Goal: Task Accomplishment & Management: Manage account settings

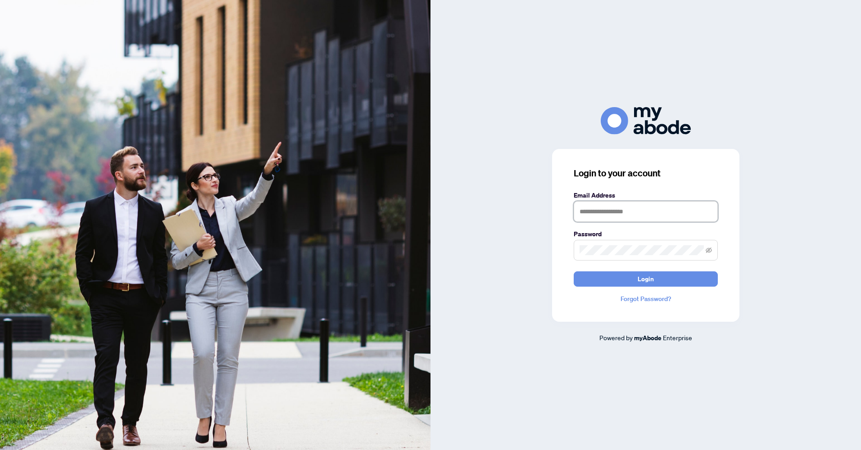
click at [611, 217] on input "text" at bounding box center [646, 211] width 144 height 21
type input "**********"
click at [574, 271] on button "Login" at bounding box center [646, 278] width 144 height 15
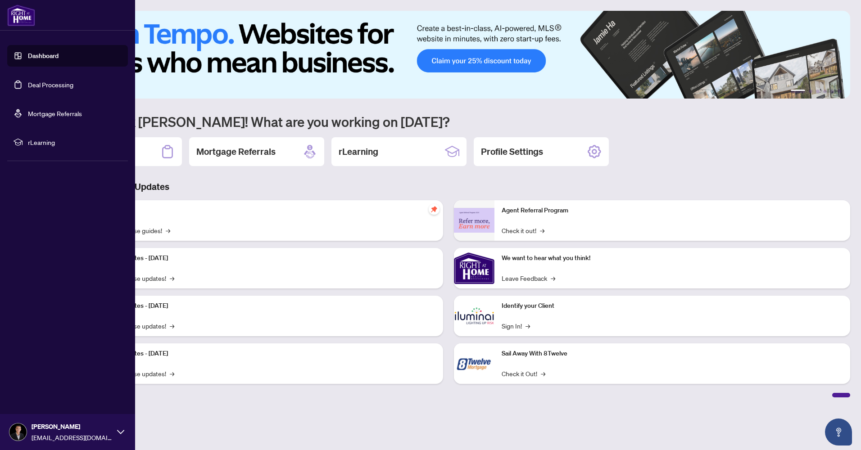
click at [28, 81] on link "Deal Processing" at bounding box center [50, 85] width 45 height 8
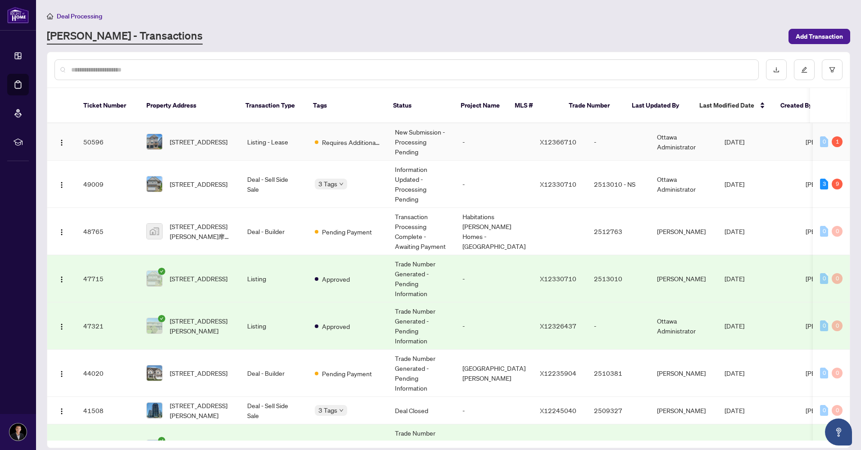
click at [196, 140] on span "[STREET_ADDRESS]" at bounding box center [199, 142] width 58 height 10
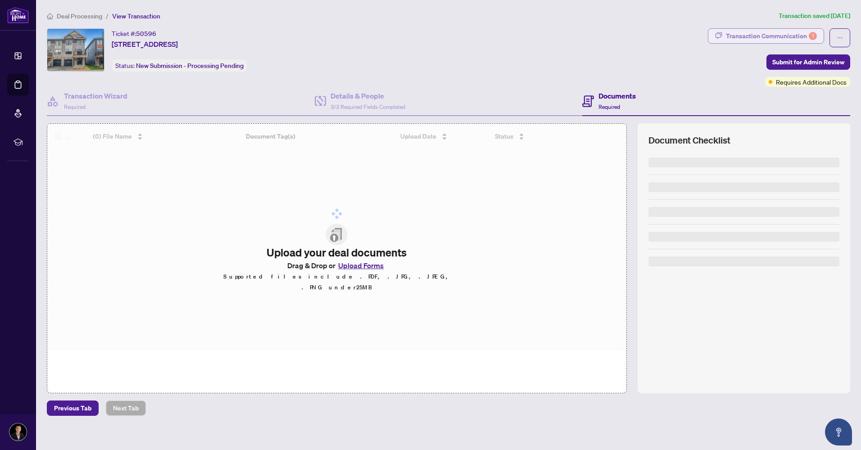
click at [767, 37] on div "Transaction Communication 1" at bounding box center [771, 36] width 91 height 14
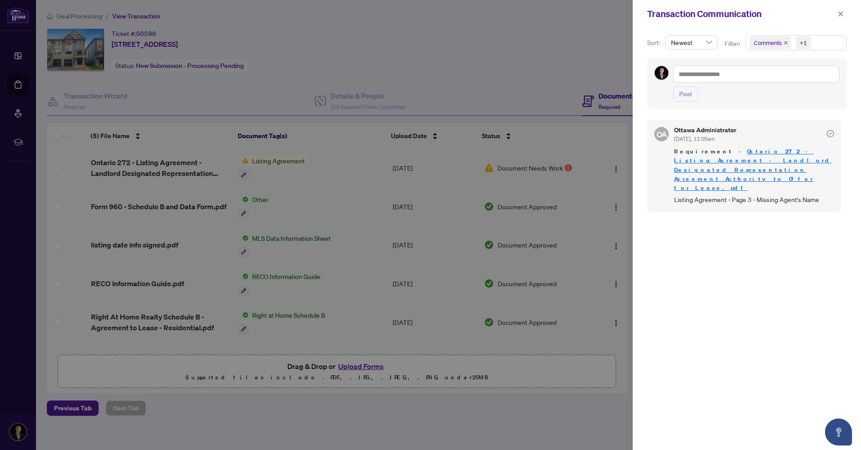
click at [464, 93] on div at bounding box center [430, 225] width 861 height 450
click at [844, 14] on button "button" at bounding box center [841, 14] width 12 height 11
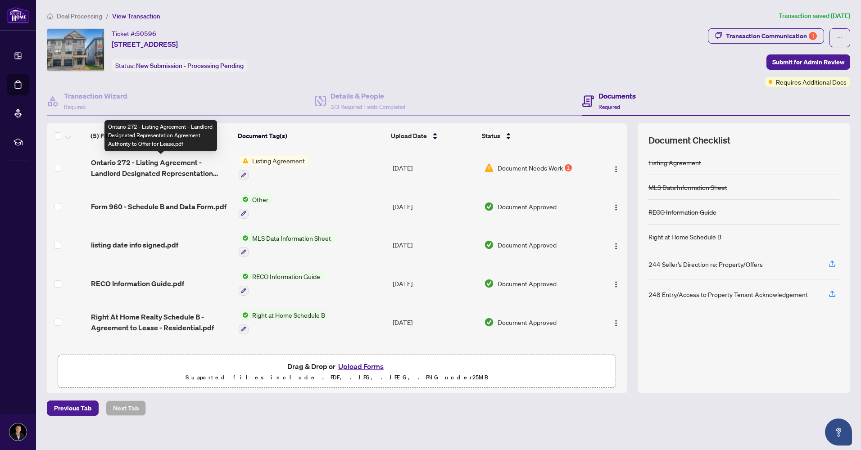
click at [154, 166] on span "Ontario 272 - Listing Agreement - Landlord Designated Representation Agreement …" at bounding box center [161, 168] width 140 height 22
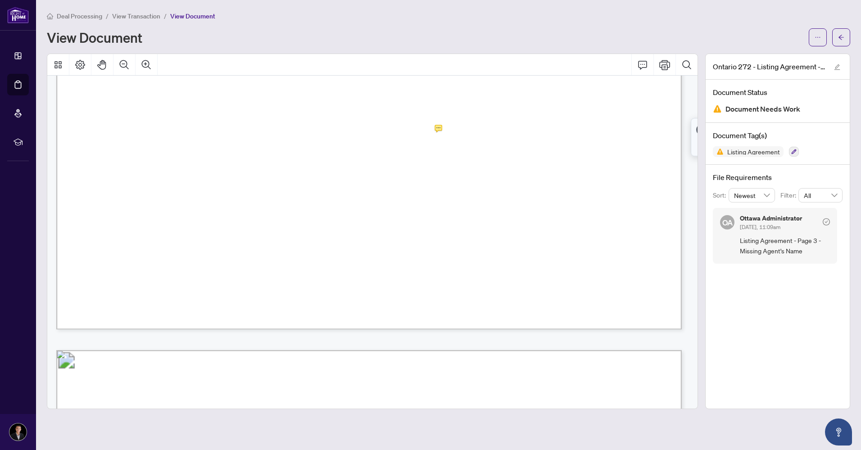
scroll to position [2206, 0]
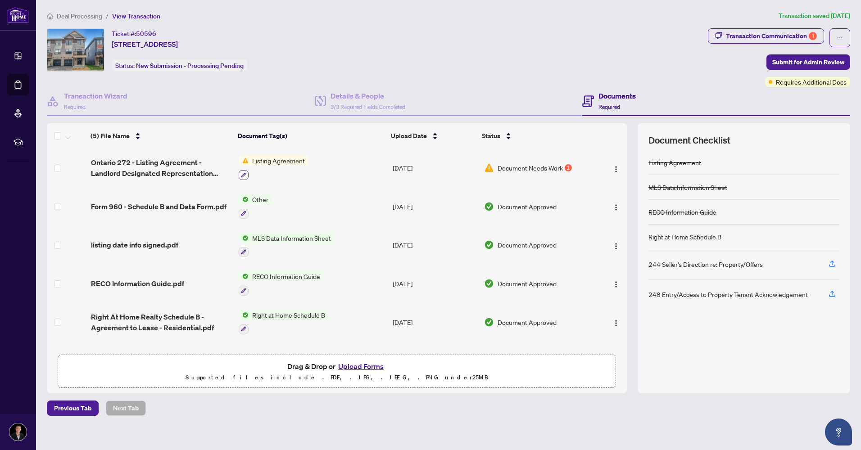
click at [242, 176] on icon "button" at bounding box center [243, 174] width 5 height 5
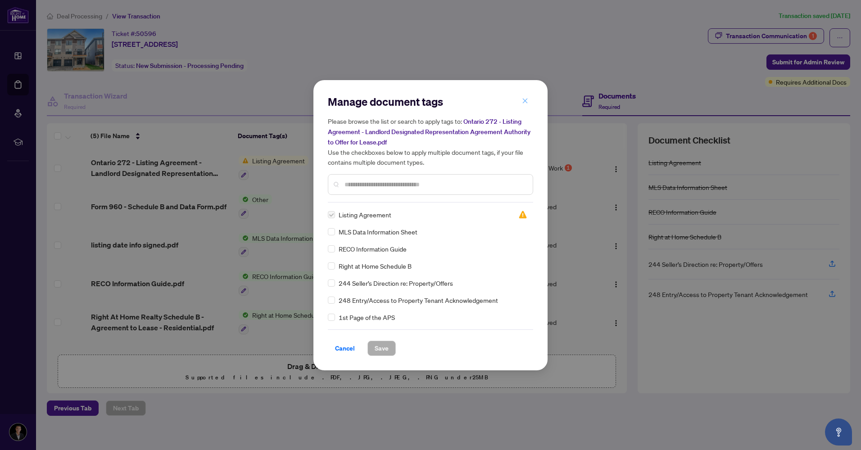
click at [529, 103] on button "button" at bounding box center [525, 101] width 18 height 15
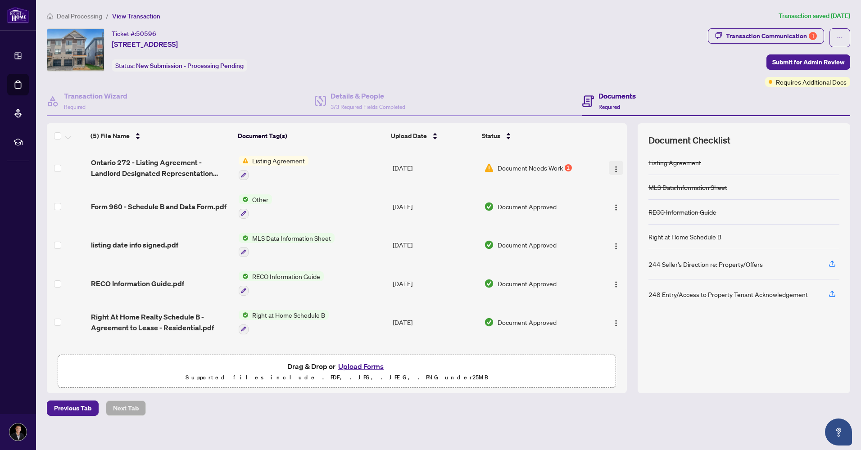
click at [612, 171] on img "button" at bounding box center [615, 169] width 7 height 7
click at [509, 169] on span "Document Needs Work" at bounding box center [529, 168] width 65 height 10
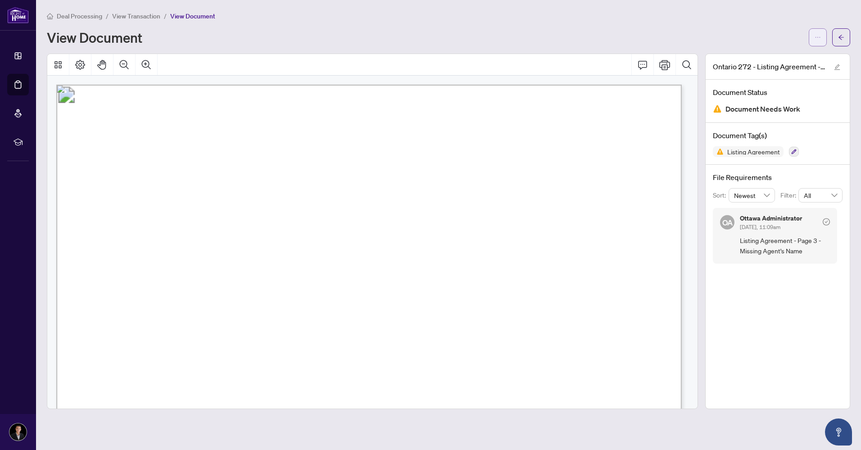
click at [822, 37] on button "button" at bounding box center [817, 37] width 18 height 18
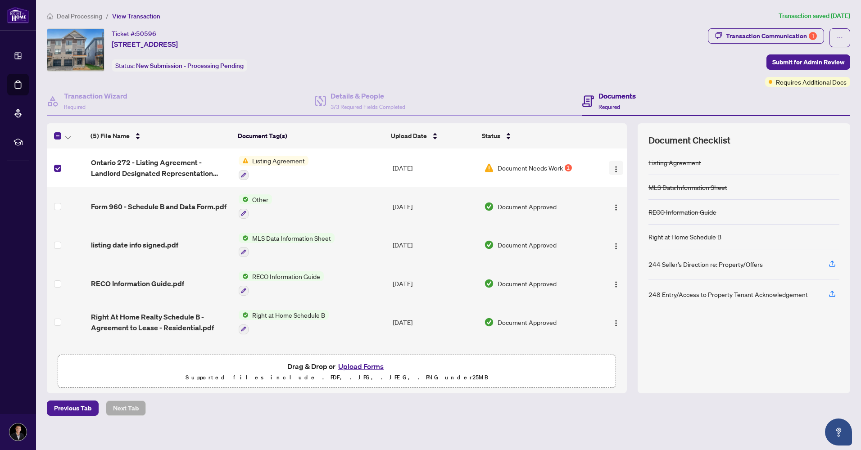
click at [612, 168] on img "button" at bounding box center [615, 169] width 7 height 7
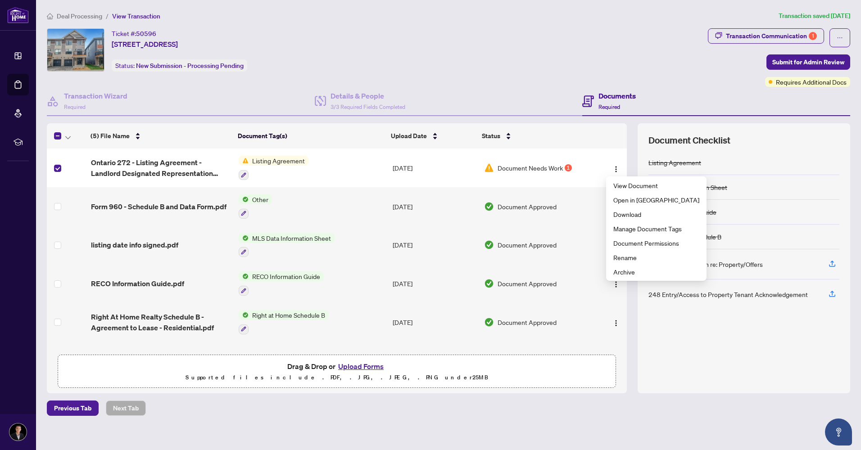
click at [613, 148] on th at bounding box center [608, 135] width 32 height 25
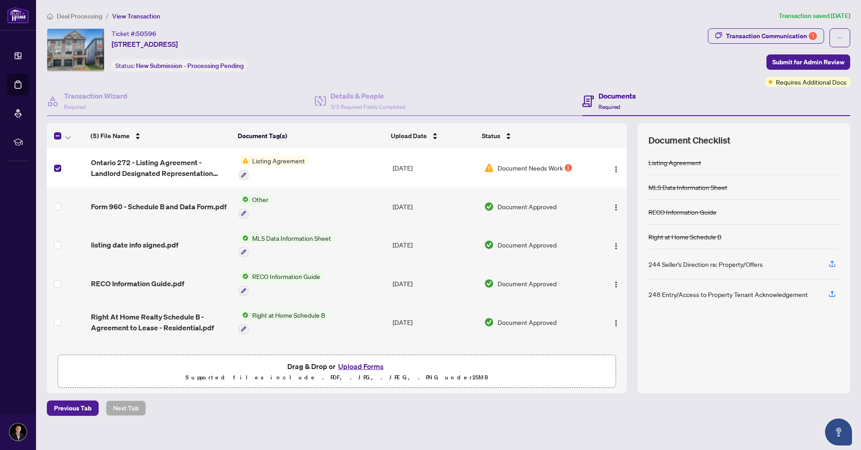
click at [372, 366] on button "Upload Forms" at bounding box center [360, 367] width 51 height 12
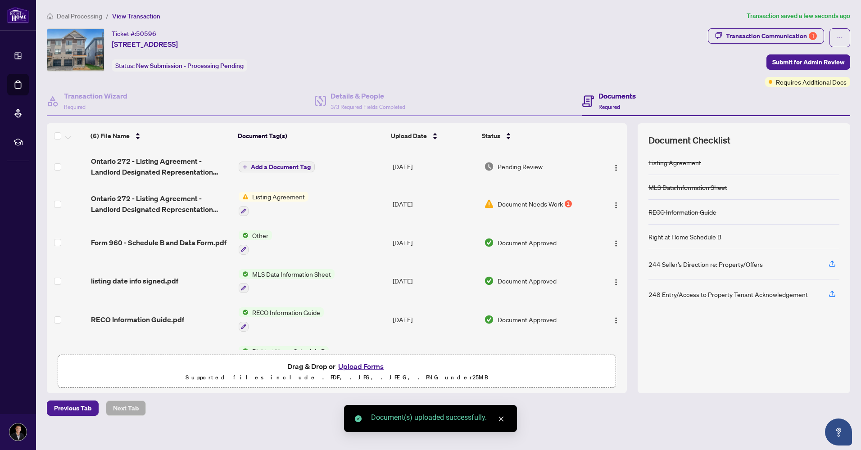
click at [245, 165] on icon "plus" at bounding box center [245, 167] width 5 height 5
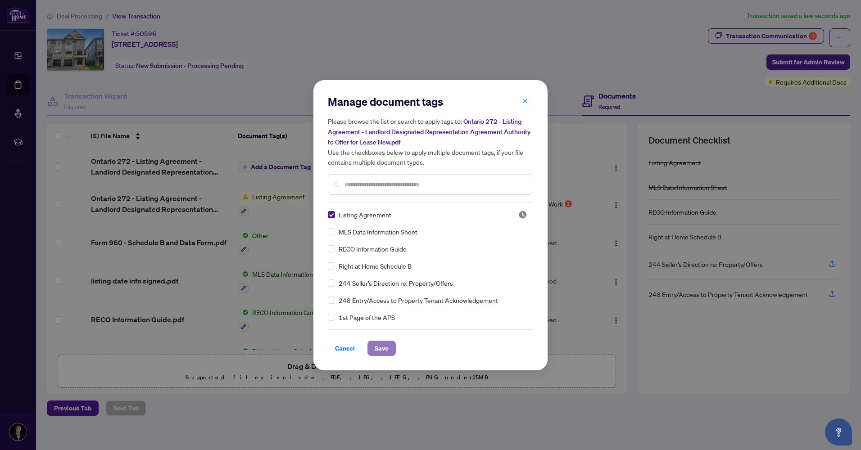
click at [378, 347] on span "Save" at bounding box center [382, 348] width 14 height 14
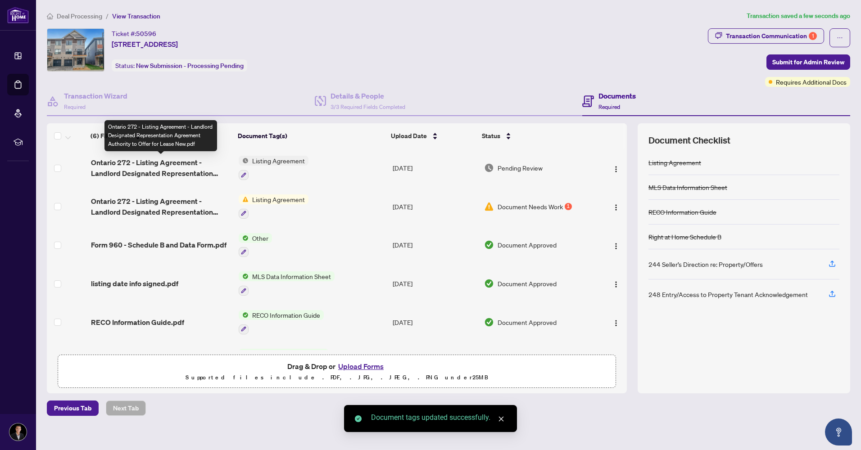
click at [169, 166] on span "Ontario 272 - Listing Agreement - Landlord Designated Representation Agreement …" at bounding box center [161, 168] width 140 height 22
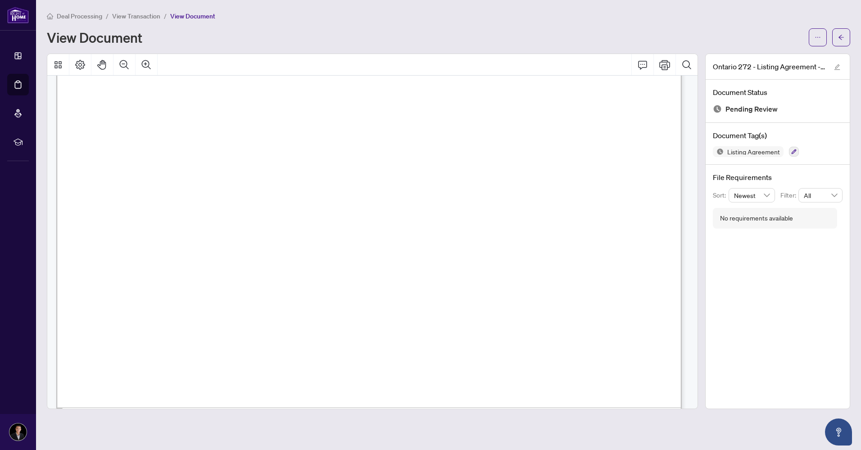
scroll to position [2161, 0]
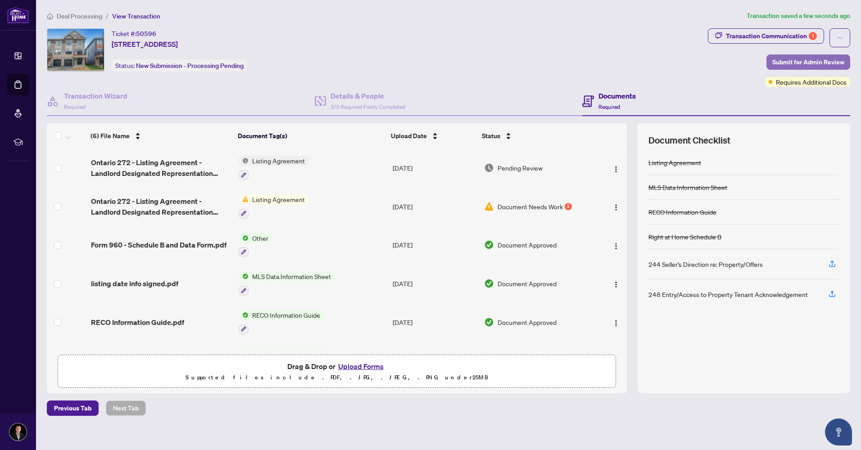
click at [804, 63] on span "Submit for Admin Review" at bounding box center [808, 62] width 72 height 14
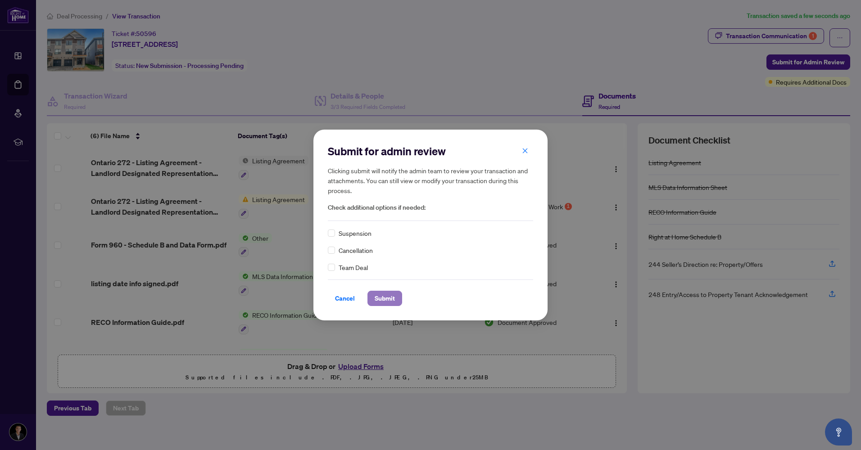
click at [383, 302] on span "Submit" at bounding box center [385, 298] width 20 height 14
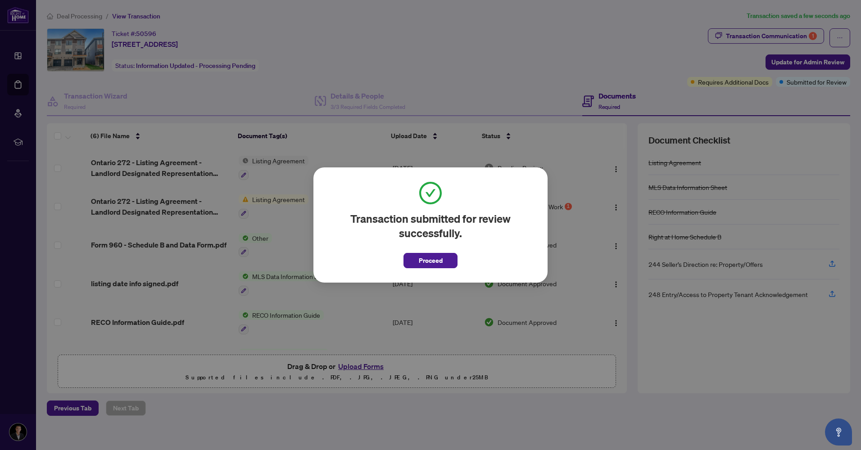
click at [436, 259] on span "Proceed" at bounding box center [431, 260] width 24 height 14
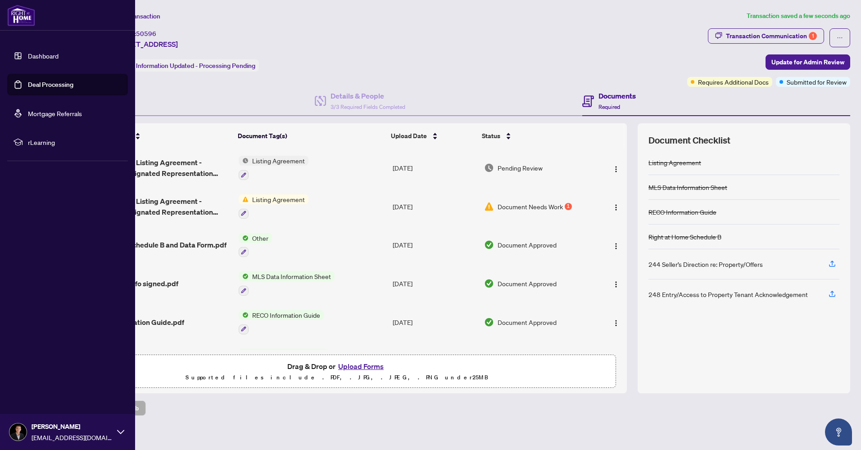
click at [28, 86] on link "Deal Processing" at bounding box center [50, 85] width 45 height 8
